Goal: Information Seeking & Learning: Learn about a topic

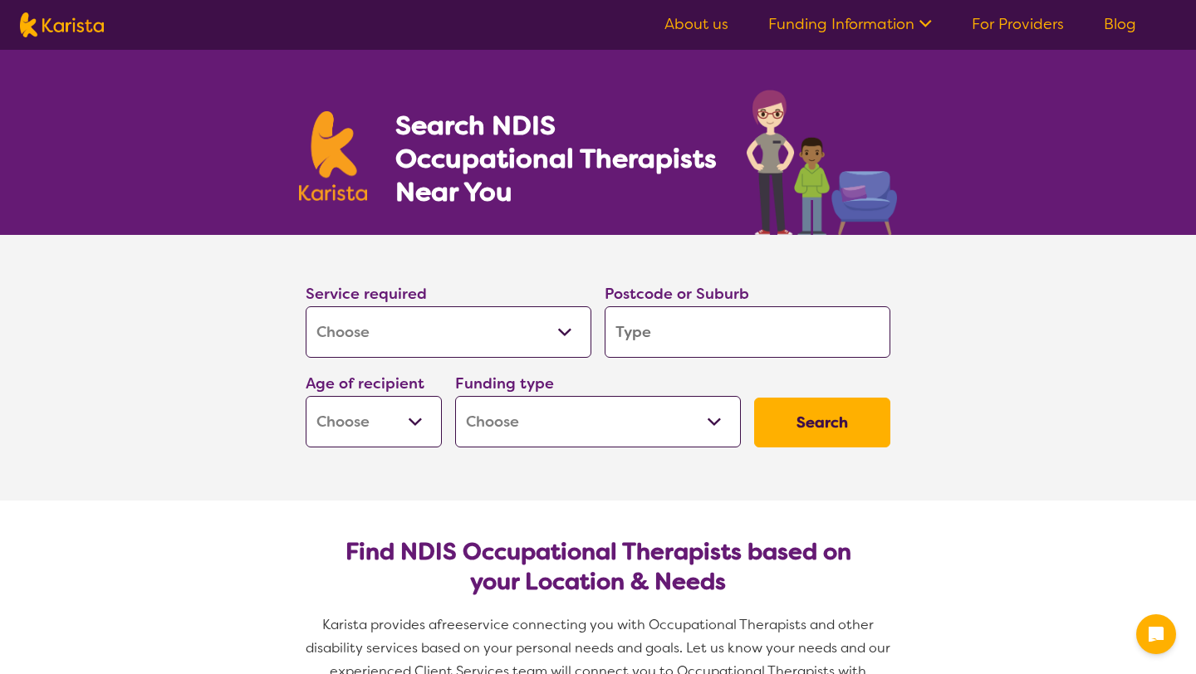
select select "[MEDICAL_DATA]"
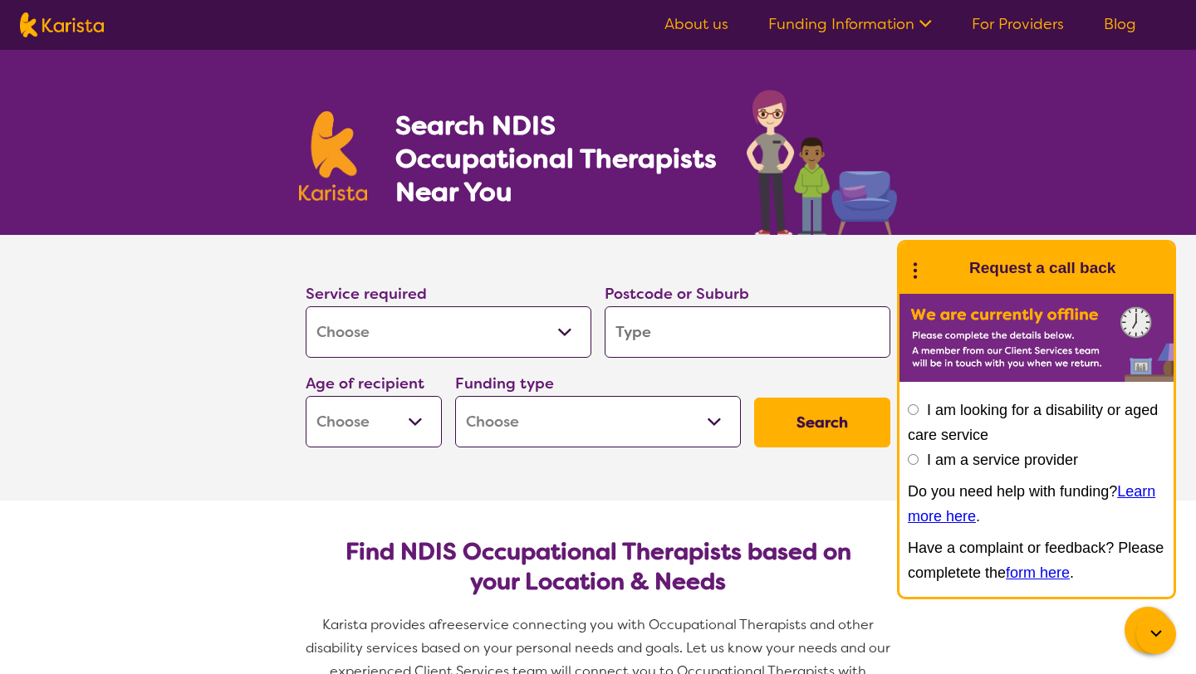
click at [845, 365] on div "Service required Allied Health Assistant Assessment ([MEDICAL_DATA] or [MEDICAL…" at bounding box center [598, 364] width 598 height 179
click at [806, 328] on input "search" at bounding box center [748, 331] width 286 height 51
type input "c"
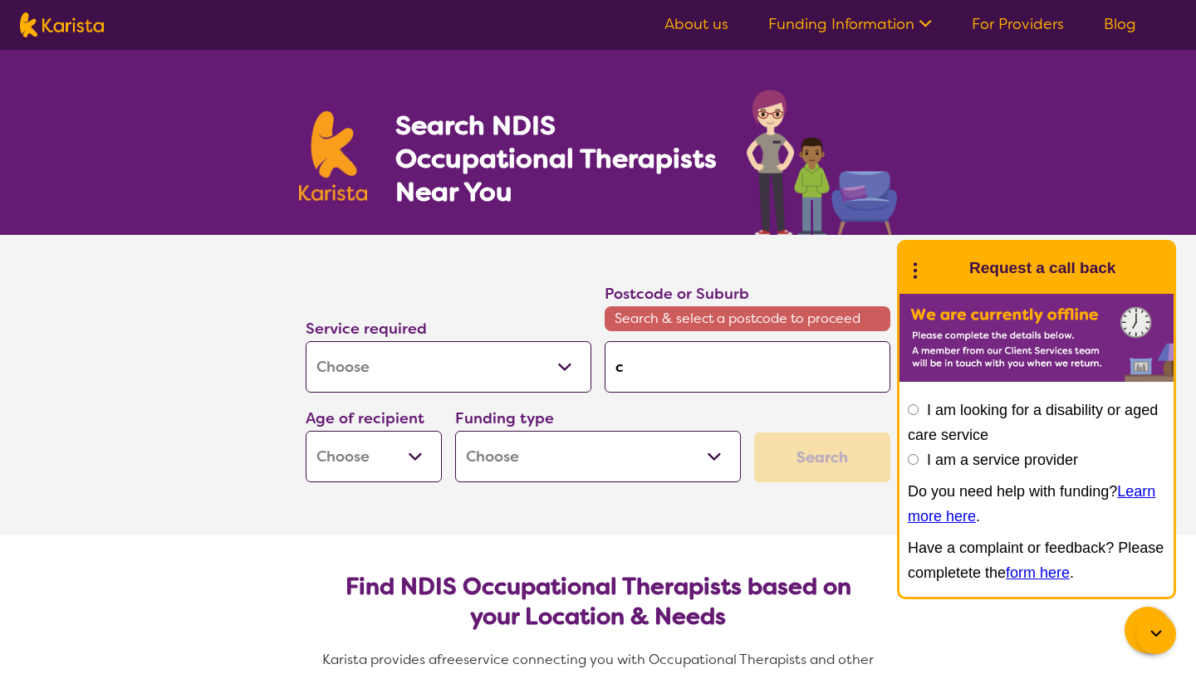
type input "co"
type input "cot"
type input "cott"
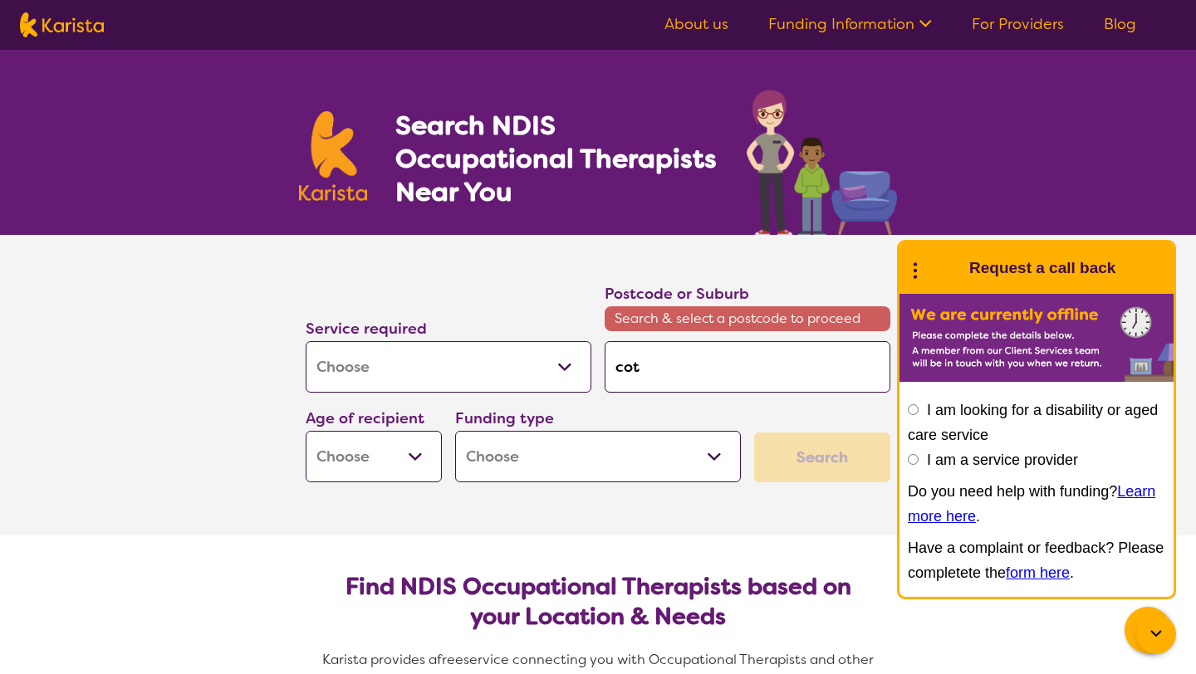
type input "cott"
type input "cotte"
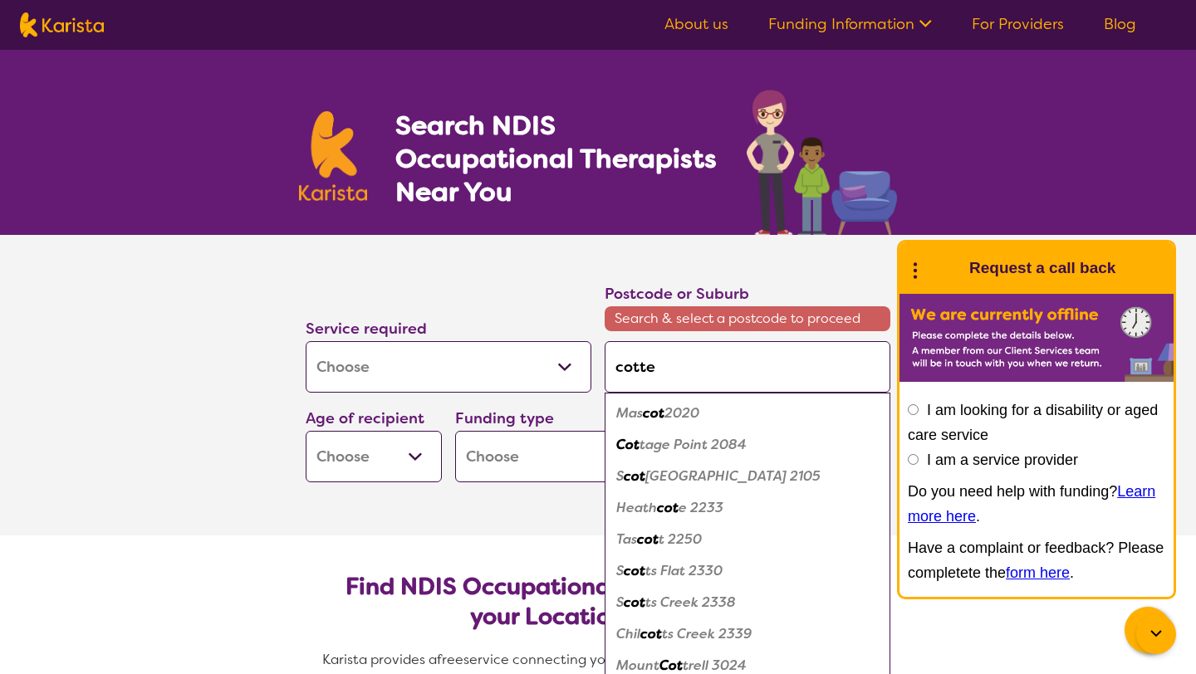
type input "cottes"
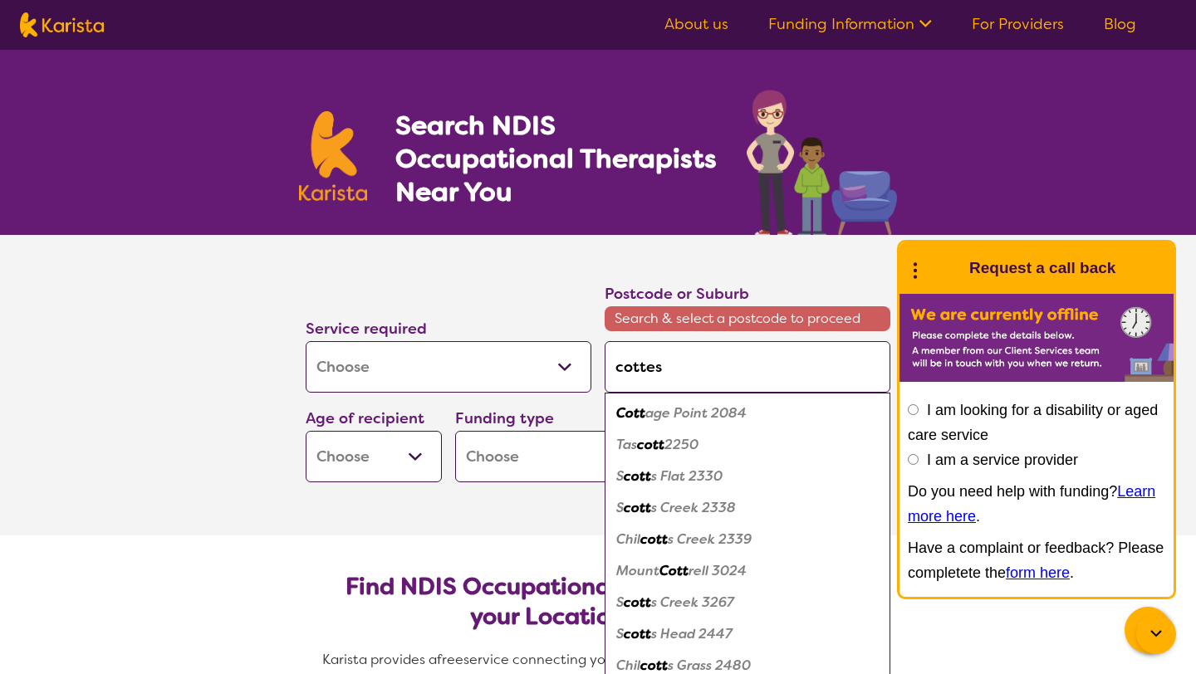
type input "cottesl"
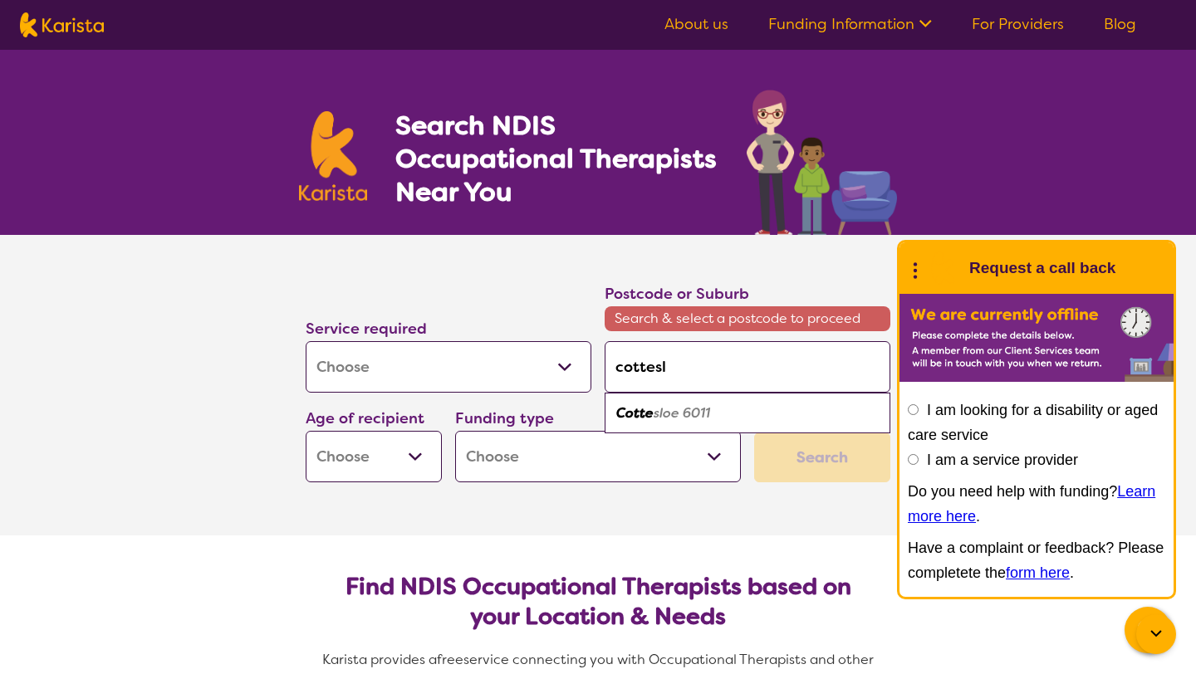
type input "cotteslo"
type input "cottesloe"
click at [753, 409] on div "Cottesloe 6011" at bounding box center [747, 414] width 269 height 32
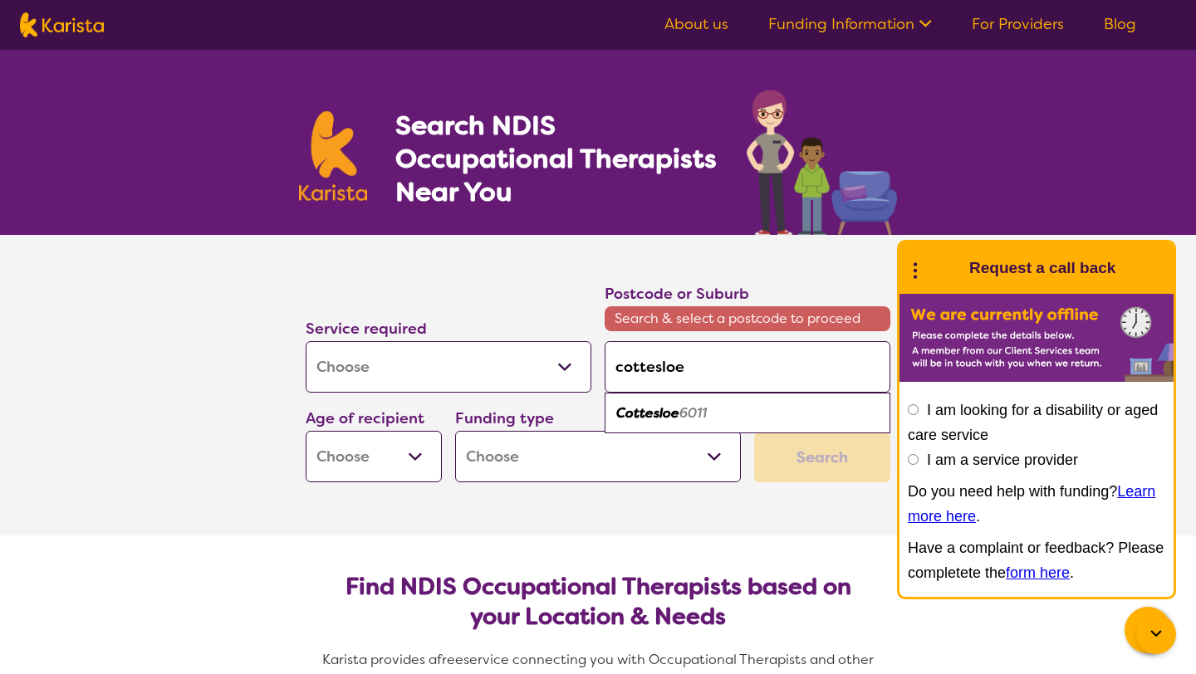
type input "6011"
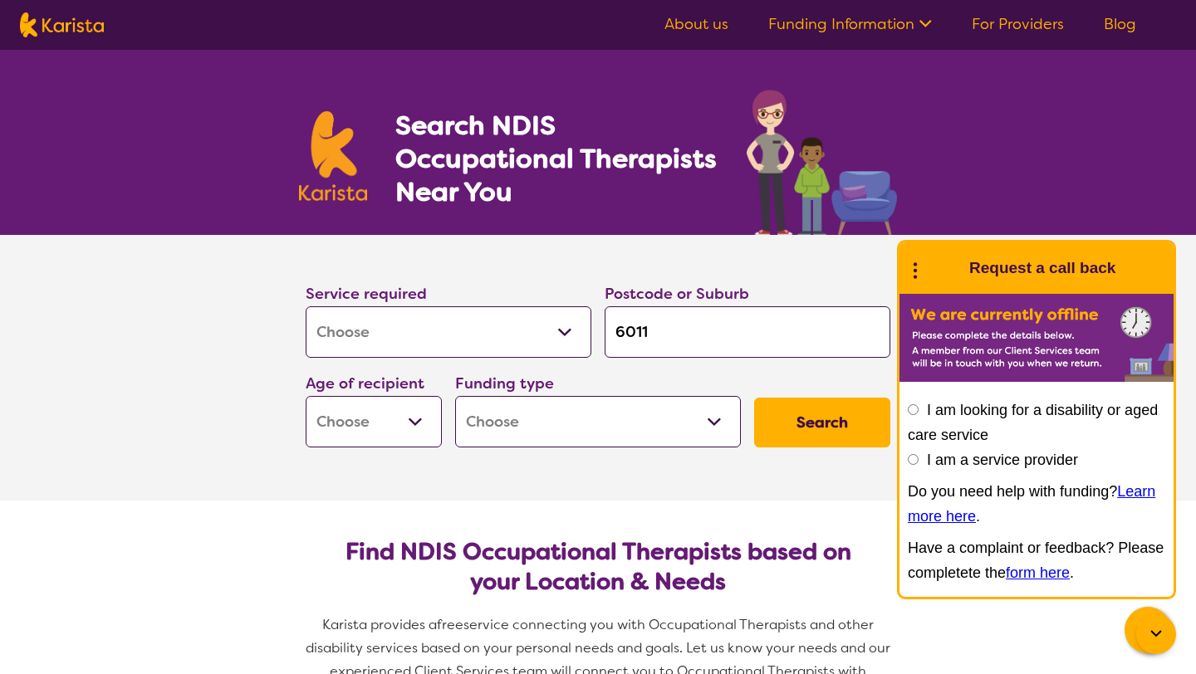
click at [369, 414] on select "Early Childhood - 0 to 9 Child - 10 to 11 Adolescent - 12 to 17 Adult - 18 to 6…" at bounding box center [374, 421] width 136 height 51
select select "AG"
click at [306, 396] on select "Early Childhood - 0 to 9 Child - 10 to 11 Adolescent - 12 to 17 Adult - 18 to 6…" at bounding box center [374, 421] width 136 height 51
select select "AG"
click at [597, 411] on select "Home Care Package (HCP) National Disability Insurance Scheme (NDIS) I don't know" at bounding box center [598, 421] width 286 height 51
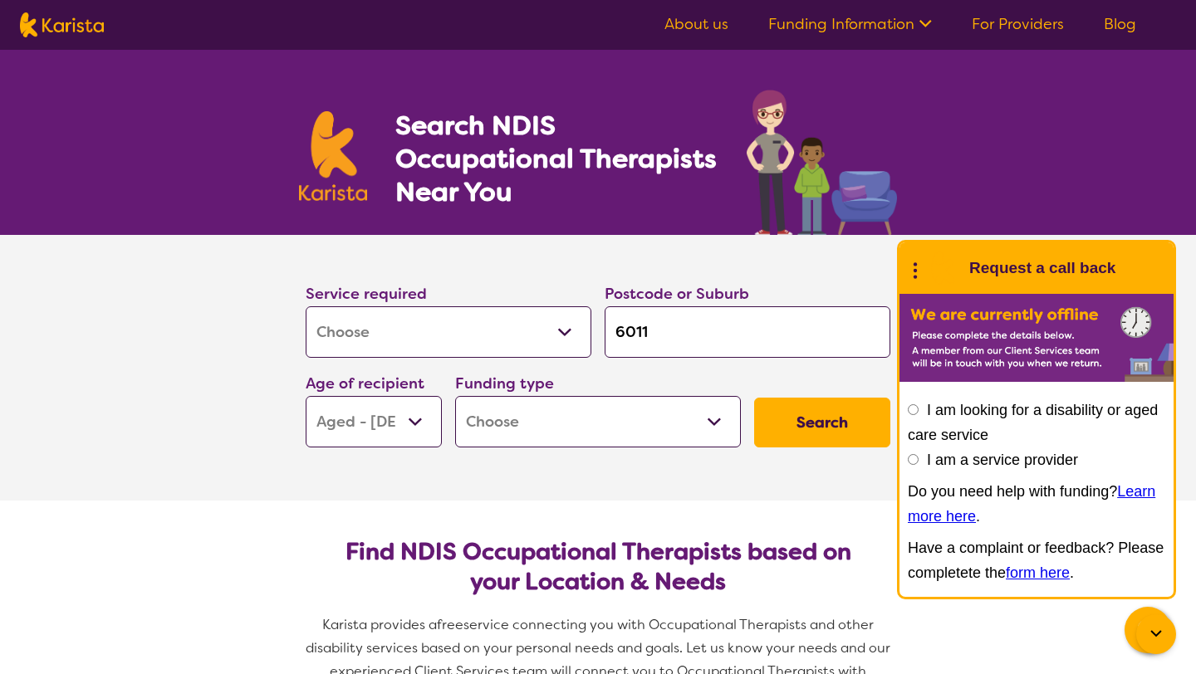
click at [538, 353] on select "Allied Health Assistant Assessment ([MEDICAL_DATA] or [MEDICAL_DATA]) Behaviour…" at bounding box center [449, 331] width 286 height 51
click at [306, 306] on select "Allied Health Assistant Assessment ([MEDICAL_DATA] or [MEDICAL_DATA]) Behaviour…" at bounding box center [449, 331] width 286 height 51
click at [839, 412] on button "Search" at bounding box center [822, 423] width 136 height 50
click at [703, 421] on select "Home Care Package (HCP) National Disability Insurance Scheme (NDIS) I don't know" at bounding box center [598, 421] width 286 height 51
select select "i-don-t-know"
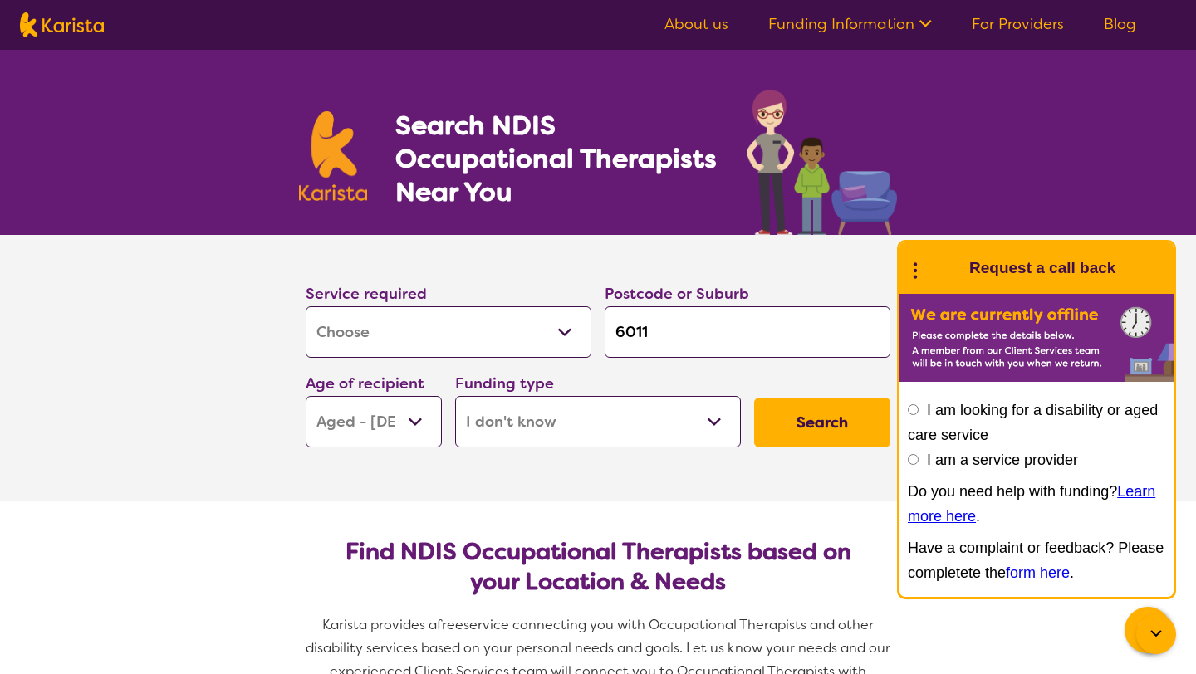
click at [455, 396] on select "Home Care Package (HCP) National Disability Insurance Scheme (NDIS) I don't know" at bounding box center [598, 421] width 286 height 51
select select "i-don-t-know"
click at [767, 417] on button "Search" at bounding box center [822, 423] width 136 height 50
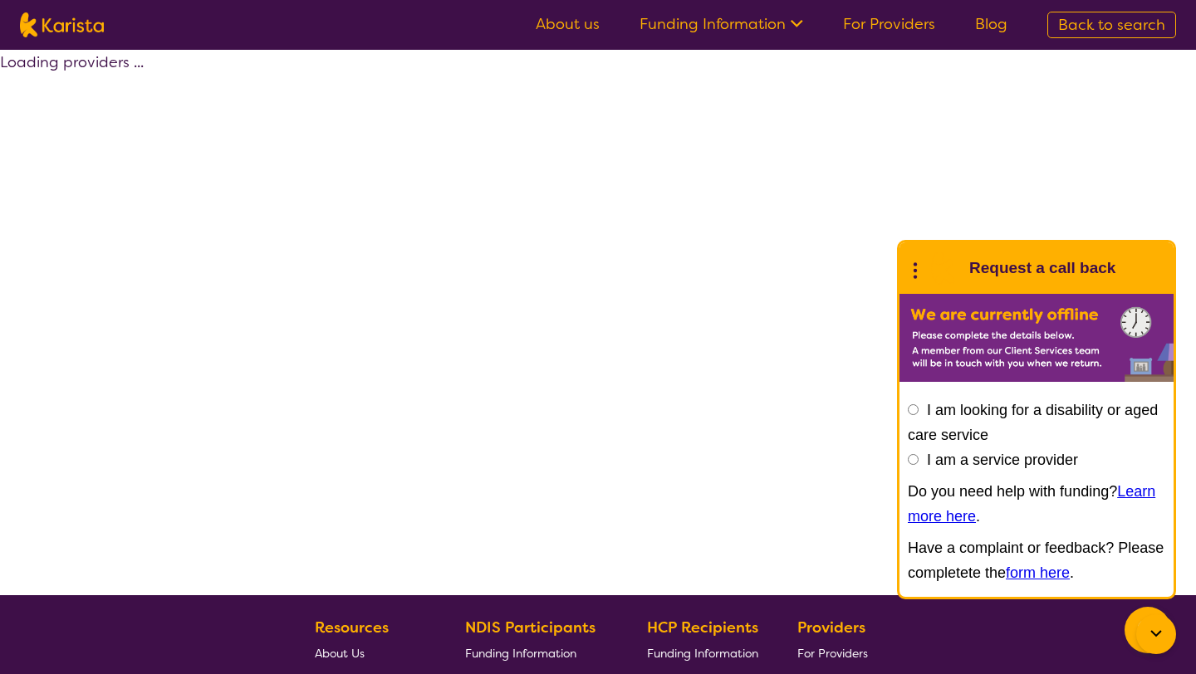
select select "[MEDICAL_DATA]"
select select "AG"
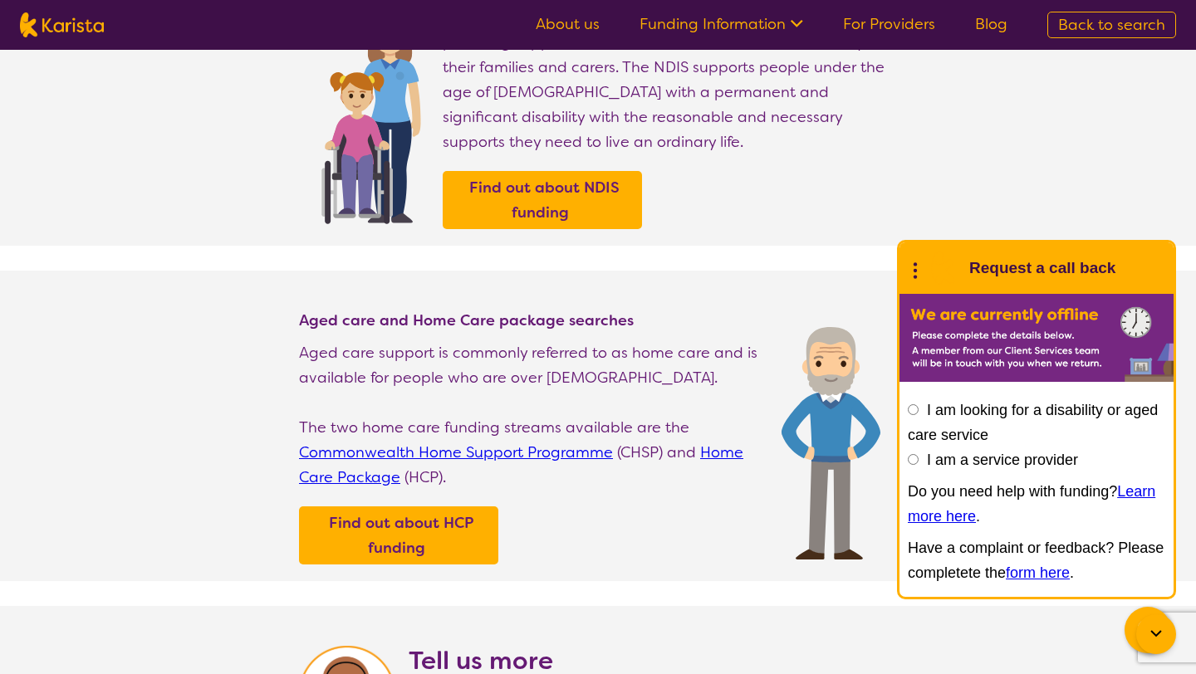
scroll to position [252, 0]
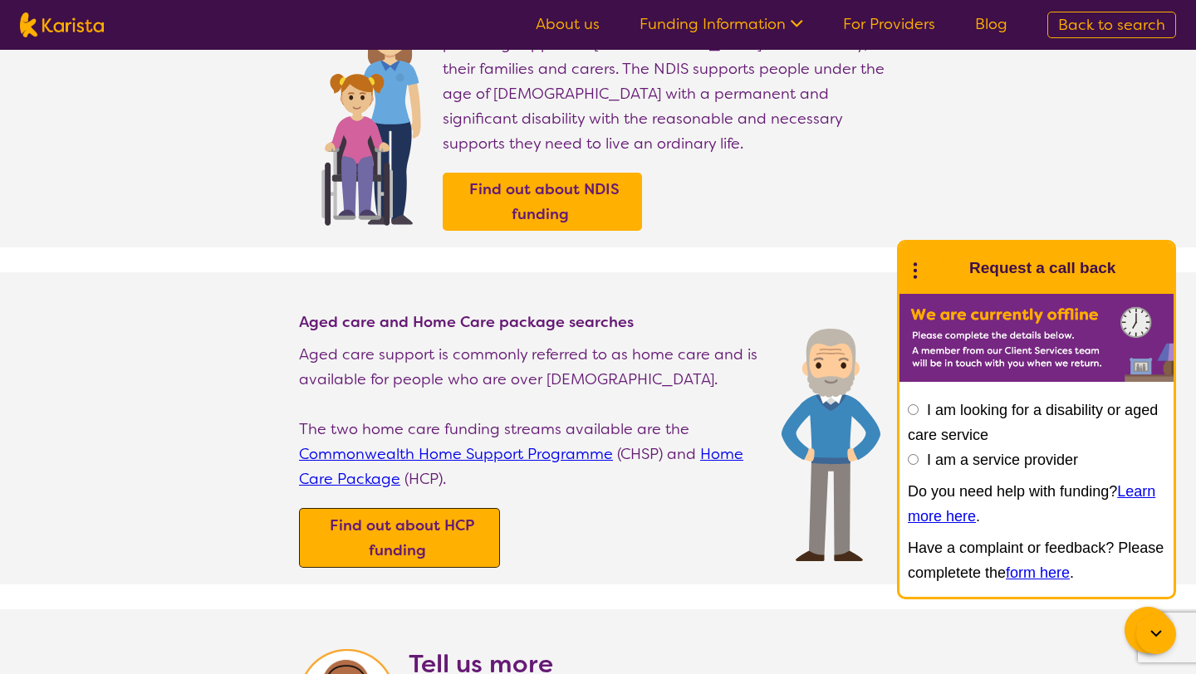
click at [473, 524] on b "Find out about HCP funding" at bounding box center [402, 538] width 145 height 45
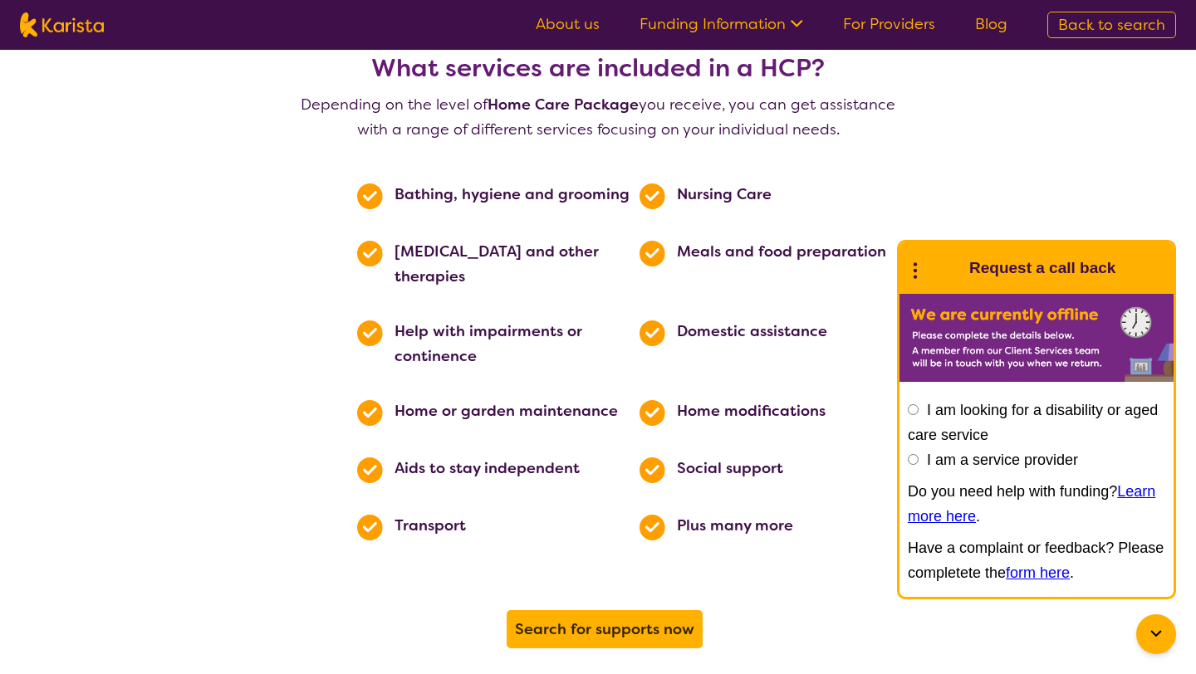
scroll to position [771, 0]
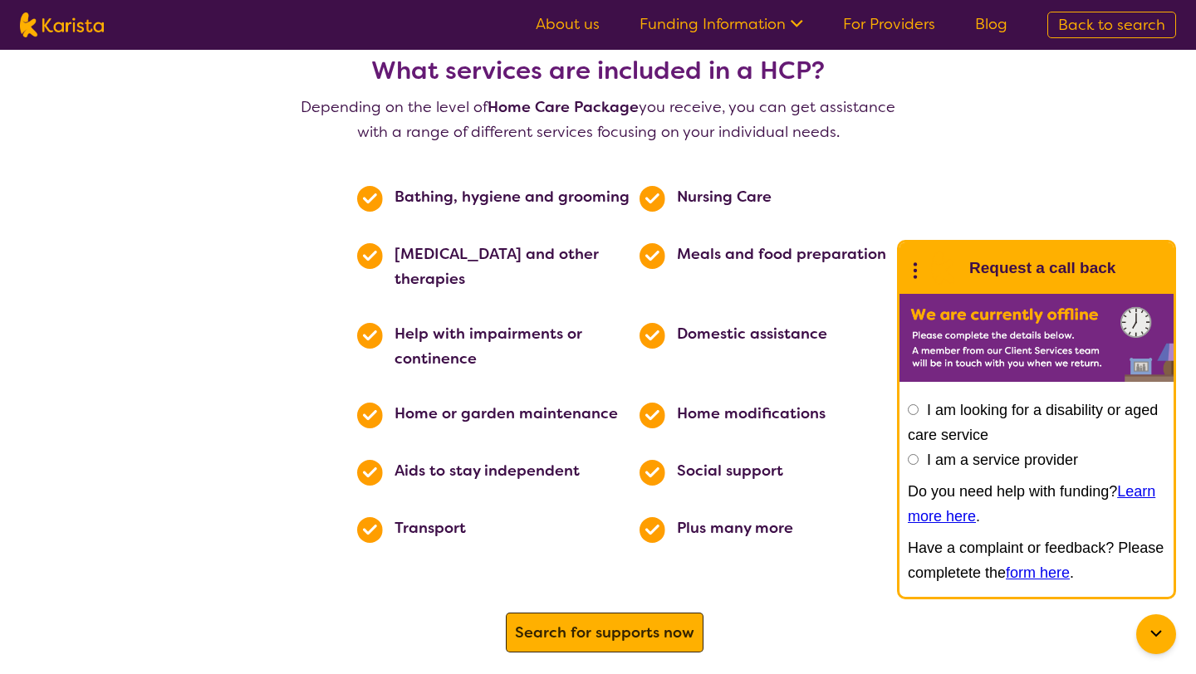
click at [546, 618] on span "Search for supports now" at bounding box center [605, 633] width 188 height 30
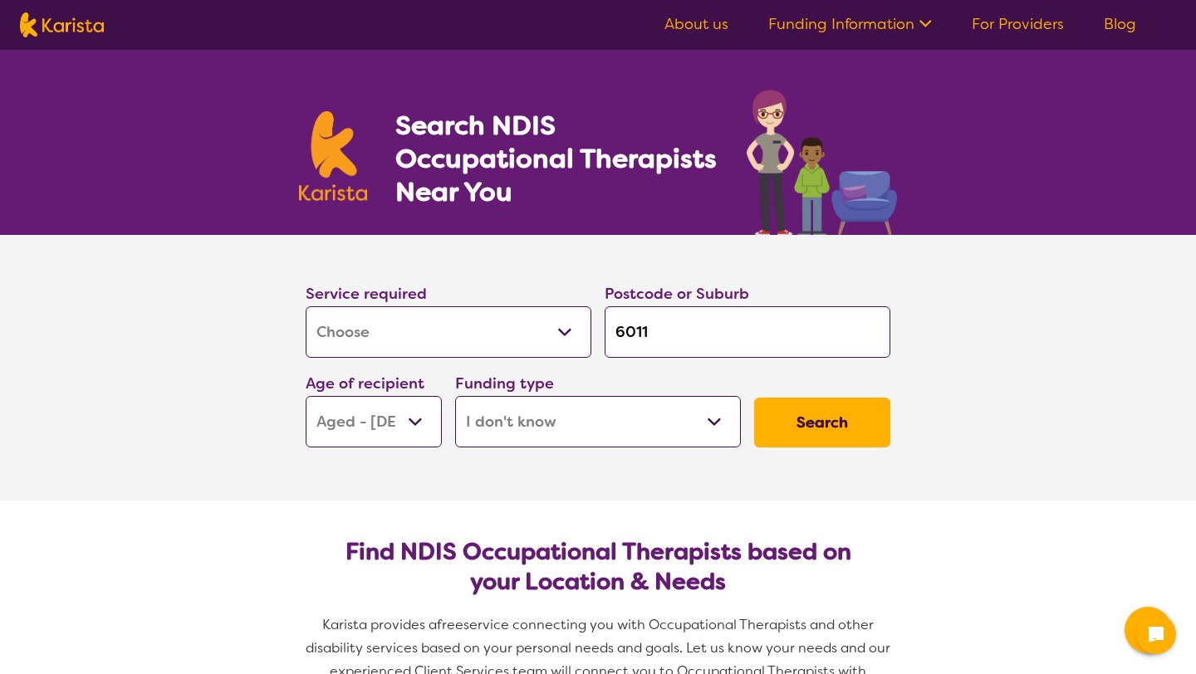
select select "[MEDICAL_DATA]"
select select "AG"
select select "i-don-t-know"
select select "[MEDICAL_DATA]"
select select "AG"
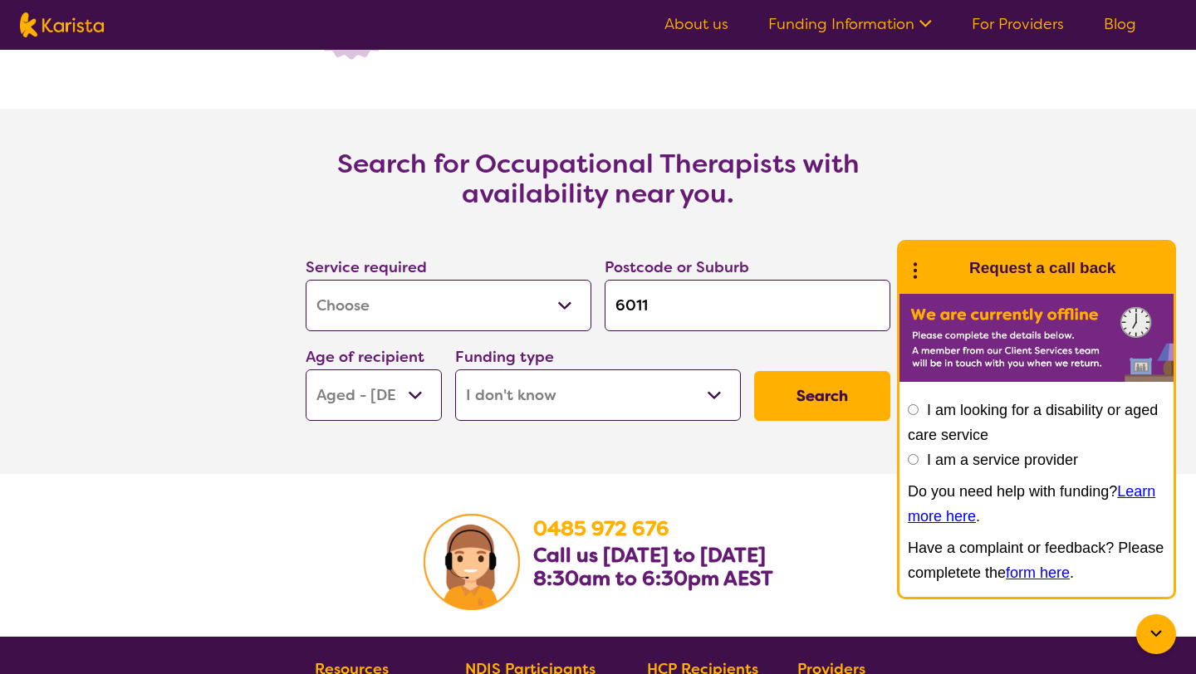
scroll to position [2351, 0]
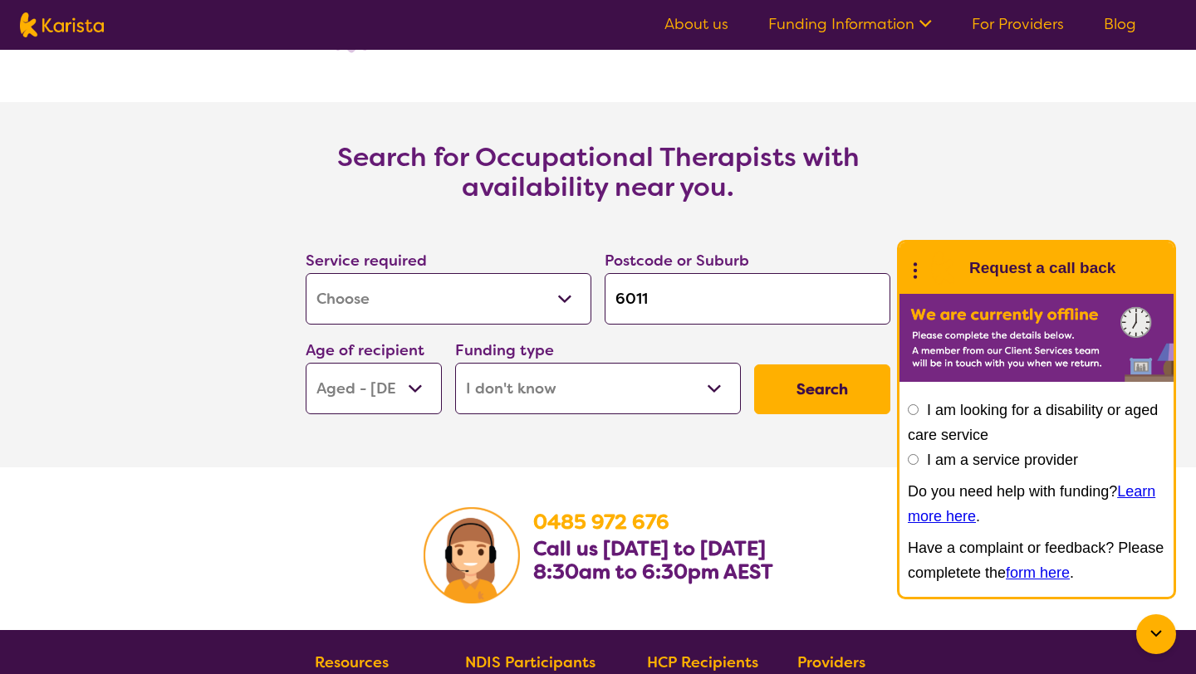
click at [561, 390] on select "Home Care Package (HCP) National Disability Insurance Scheme (NDIS) I don't know" at bounding box center [598, 388] width 286 height 51
select select "HCP"
click at [455, 363] on select "Home Care Package (HCP) National Disability Insurance Scheme (NDIS) I don't know" at bounding box center [598, 388] width 286 height 51
select select "HCP"
click at [551, 301] on select "Allied Health Assistant Assessment ([MEDICAL_DATA] or [MEDICAL_DATA]) Behaviour…" at bounding box center [449, 298] width 286 height 51
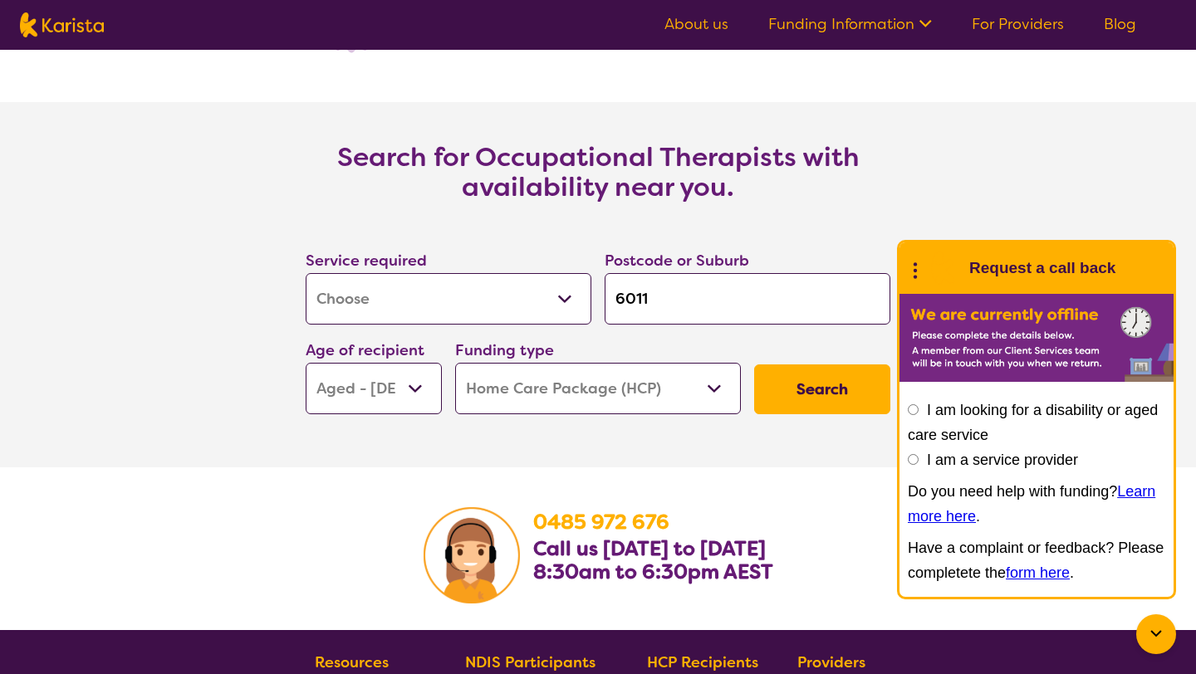
click at [846, 393] on button "Search" at bounding box center [822, 390] width 136 height 50
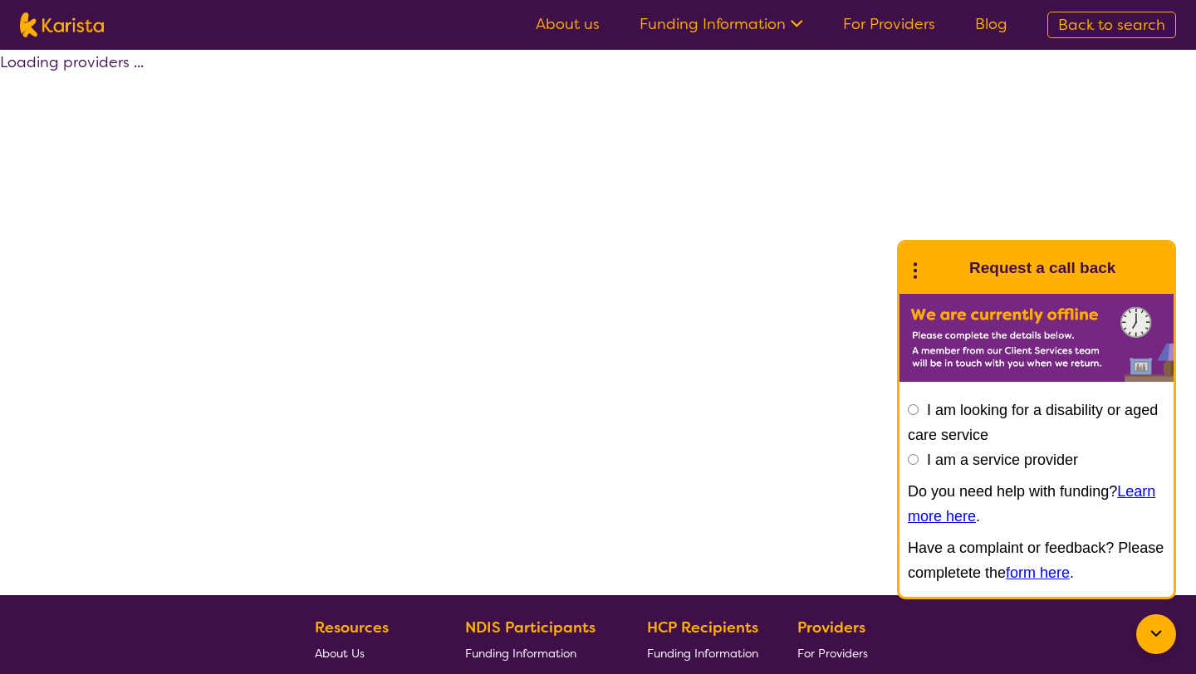
select select "by_score"
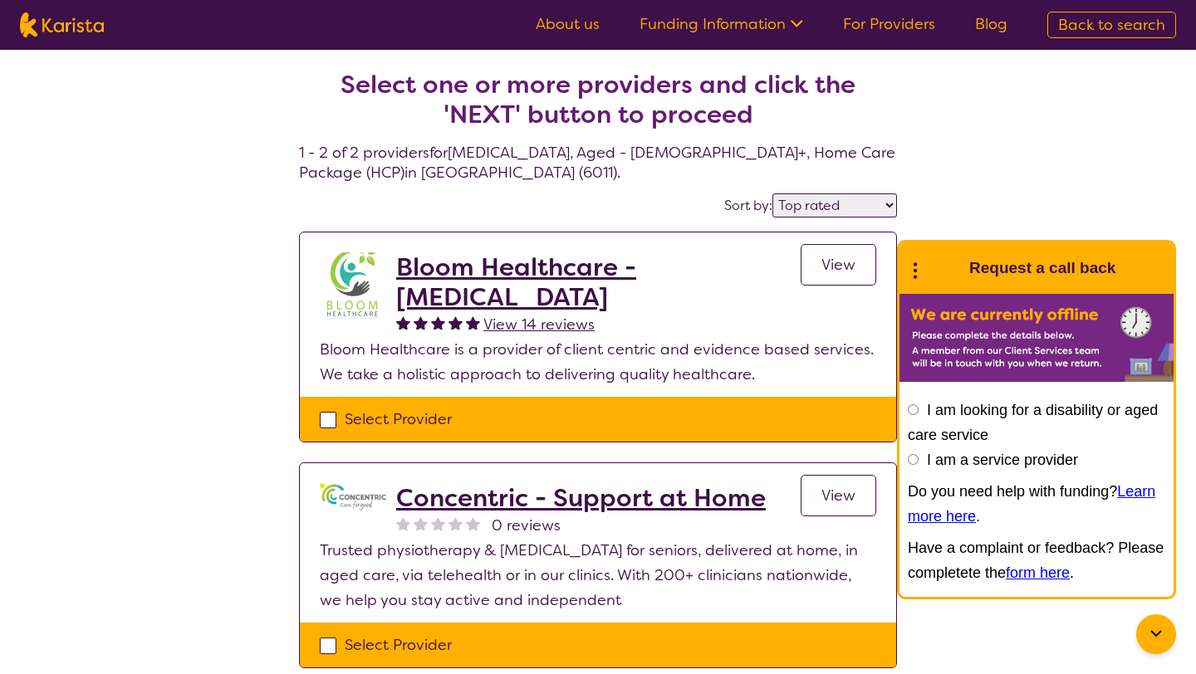
click at [1001, 160] on div "Select one or more providers and click the 'NEXT' button to proceed 1 - 2 of 2 …" at bounding box center [598, 389] width 1196 height 679
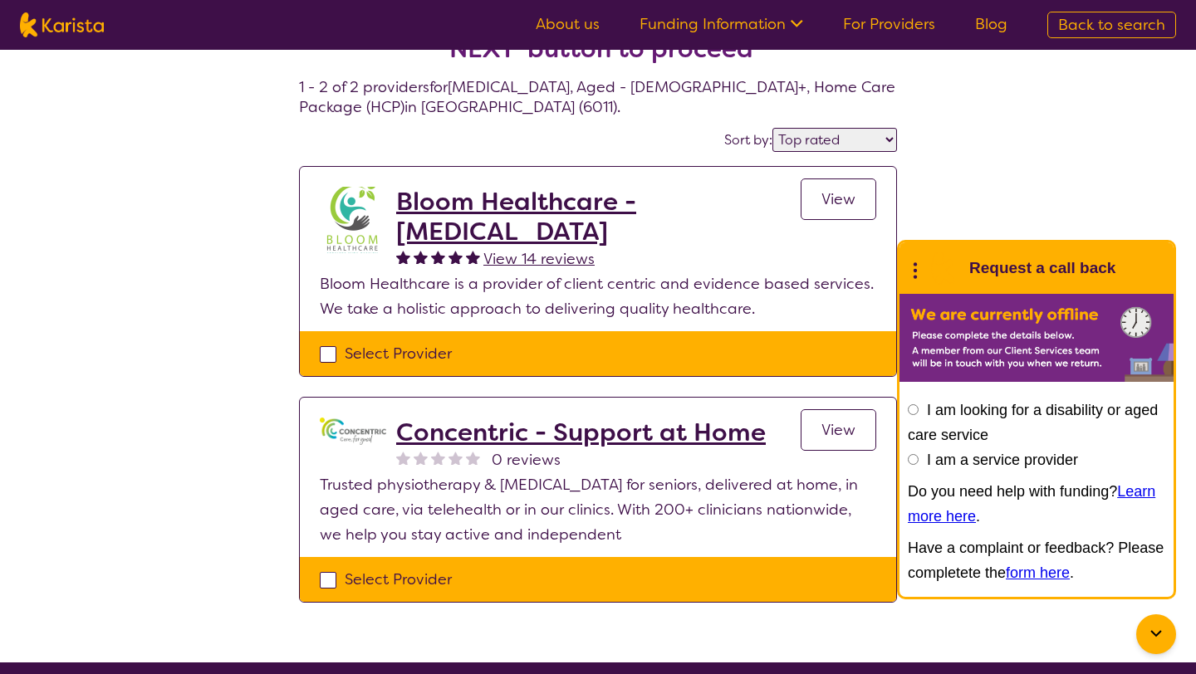
scroll to position [65, 0]
